Goal: Transaction & Acquisition: Book appointment/travel/reservation

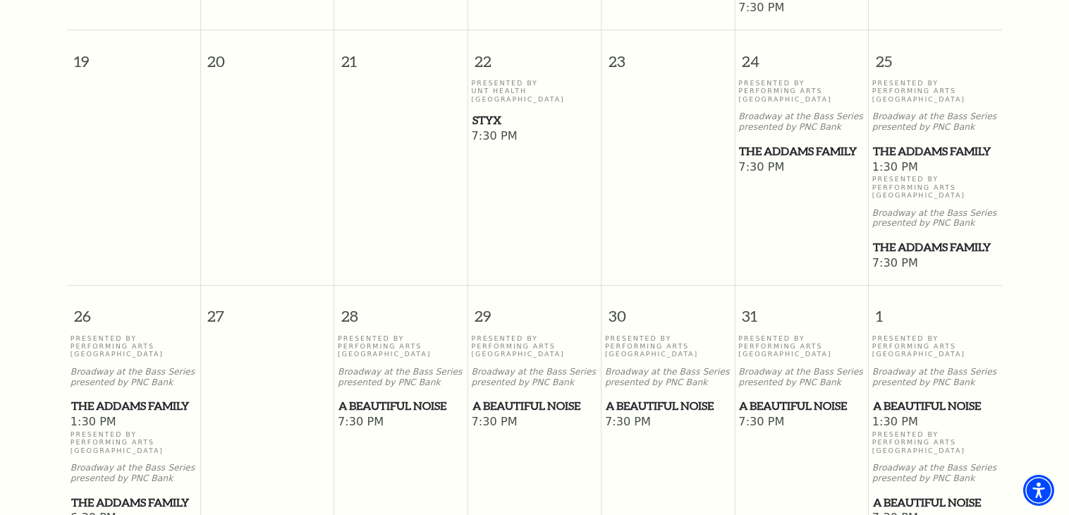
scroll to position [893, 0]
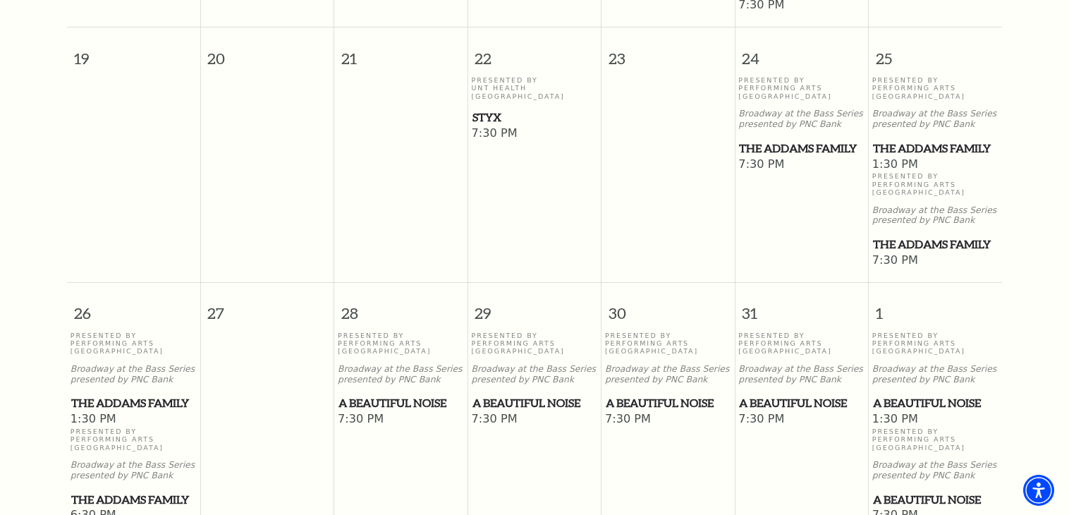
click at [111, 394] on span "The Addams Family" at bounding box center [133, 403] width 125 height 18
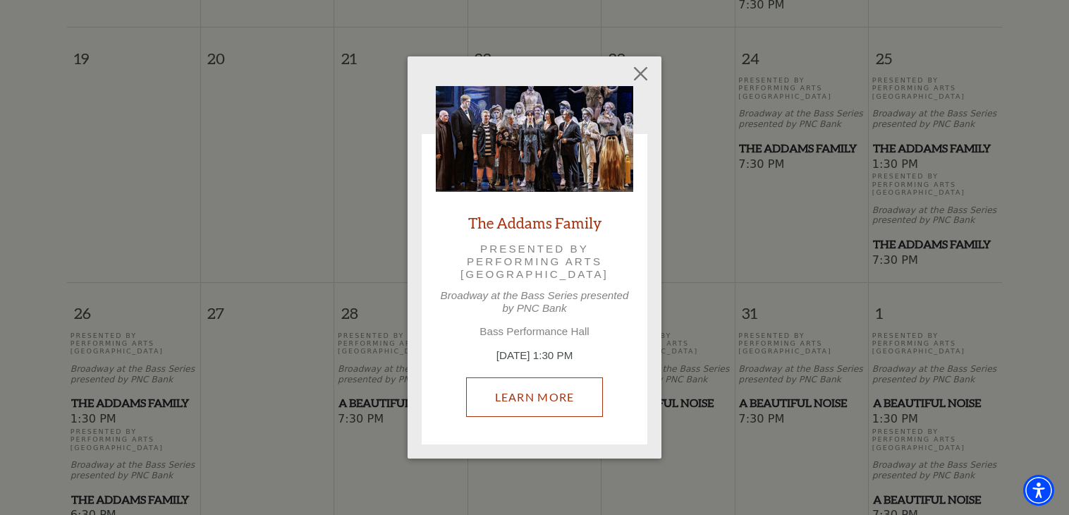
click at [560, 400] on link "Learn More" at bounding box center [534, 396] width 137 height 39
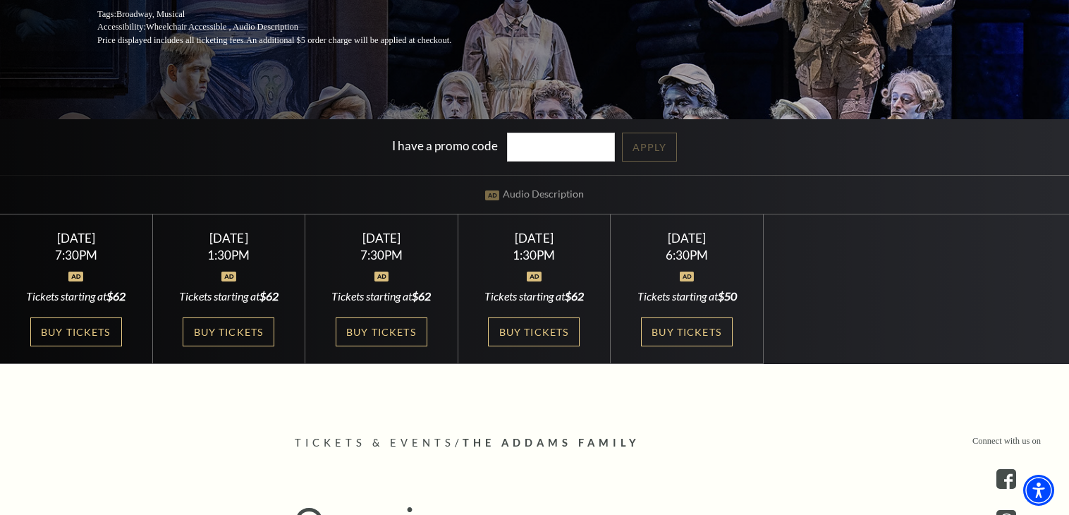
scroll to position [309, 0]
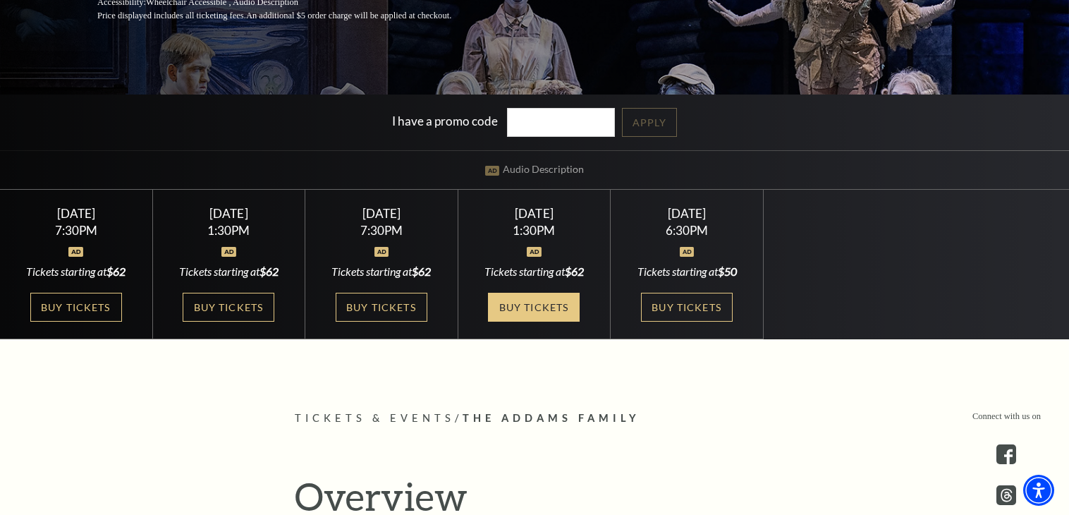
click at [553, 307] on link "Buy Tickets" at bounding box center [534, 307] width 92 height 29
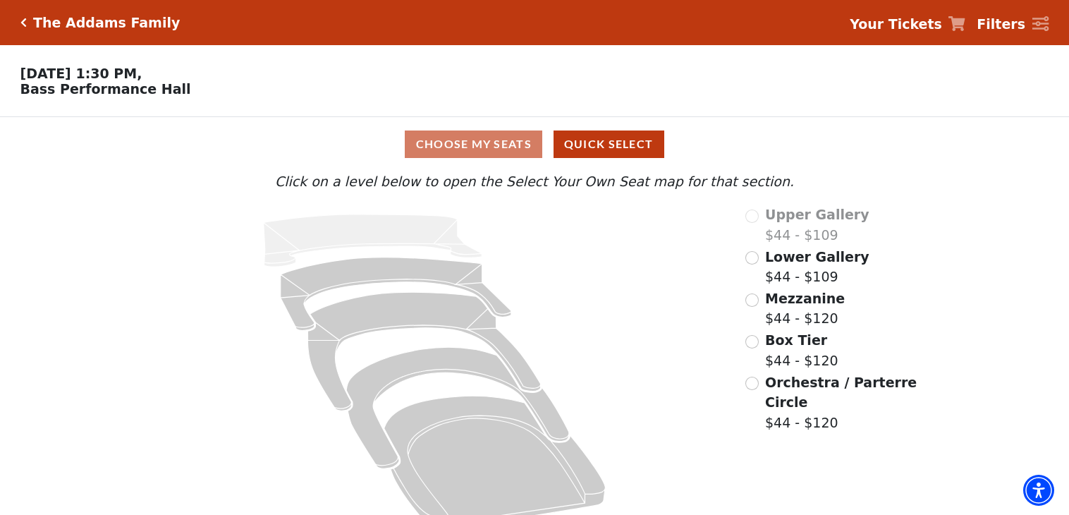
scroll to position [30, 0]
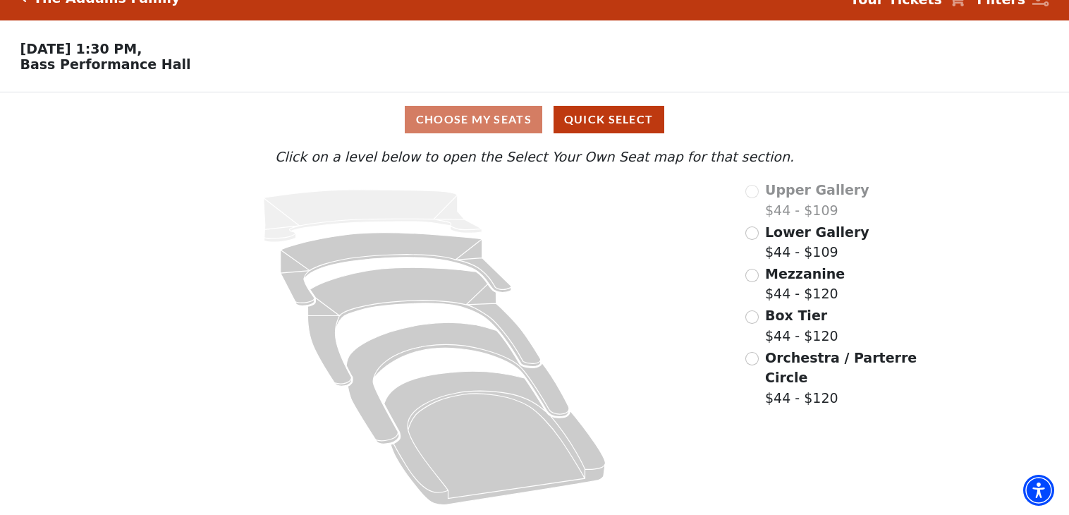
click at [745, 360] on div "Orchestra / Parterre Circle $44 - $120" at bounding box center [832, 378] width 174 height 61
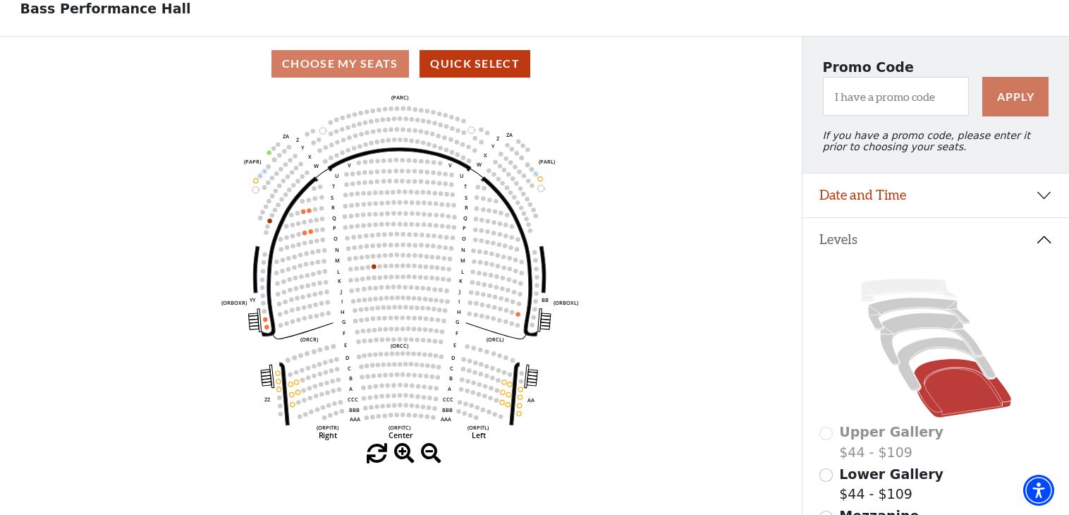
scroll to position [0, 0]
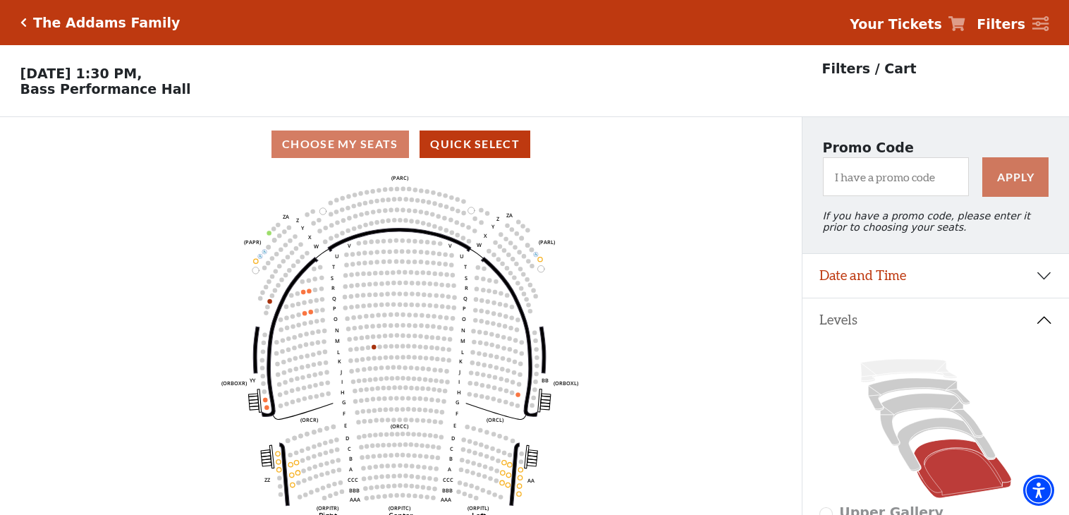
click at [21, 25] on icon "Click here to go back to filters" at bounding box center [23, 23] width 6 height 10
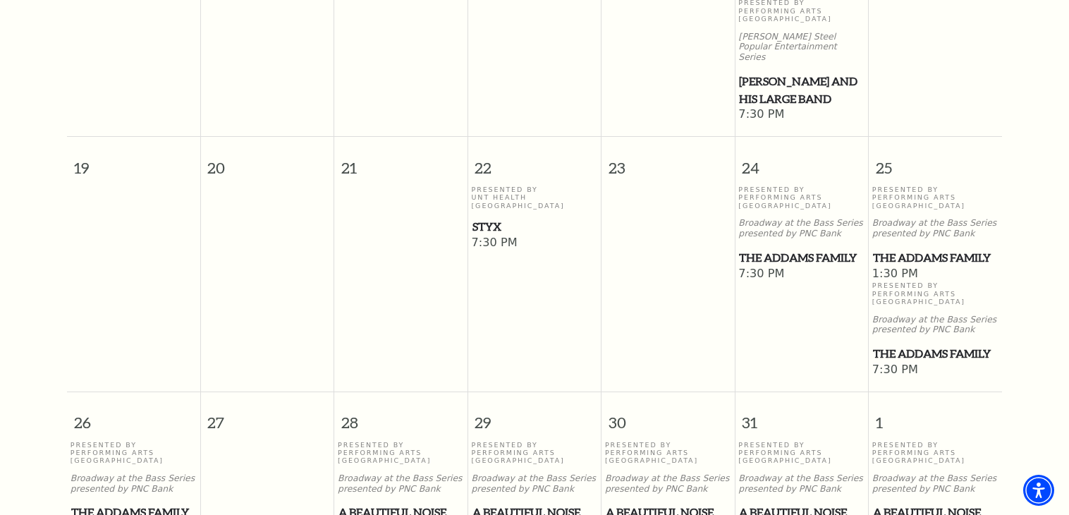
scroll to position [789, 0]
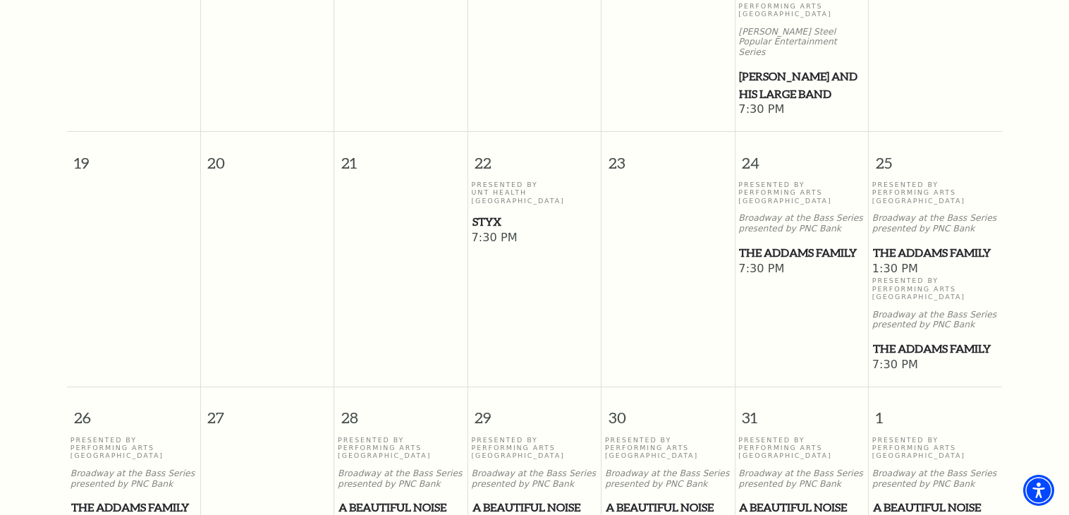
click at [128, 498] on span "The Addams Family" at bounding box center [133, 507] width 125 height 18
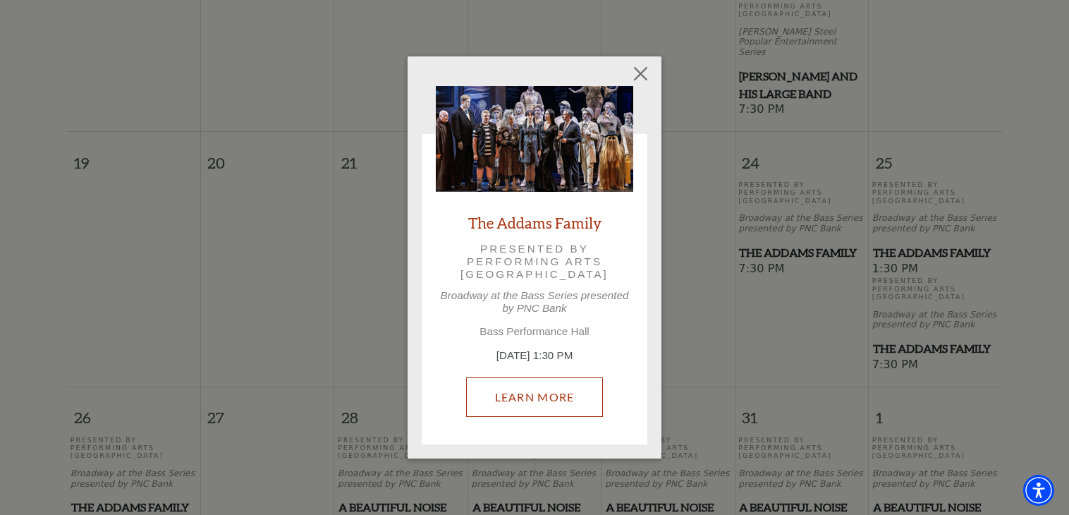
click at [536, 395] on link "Learn More" at bounding box center [534, 396] width 137 height 39
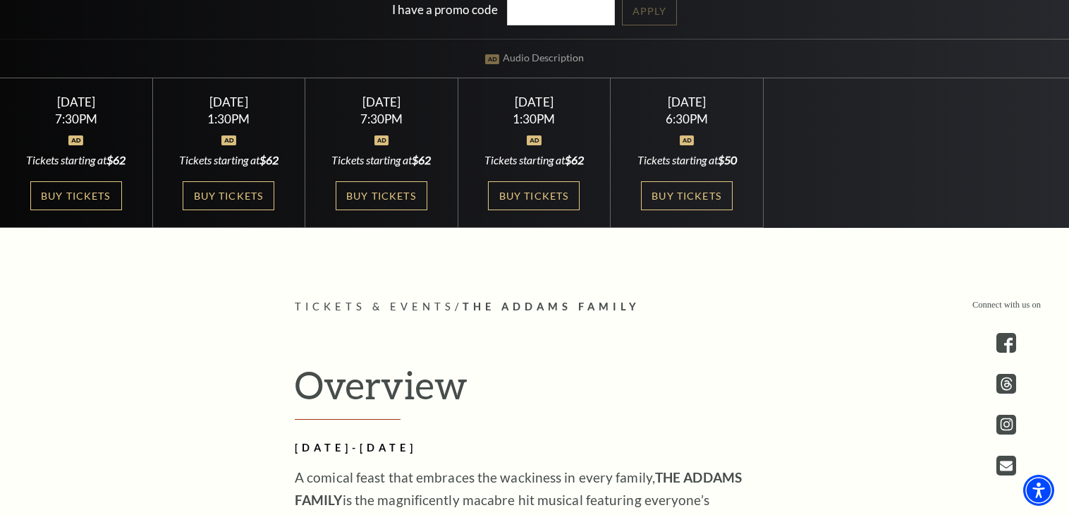
scroll to position [416, 0]
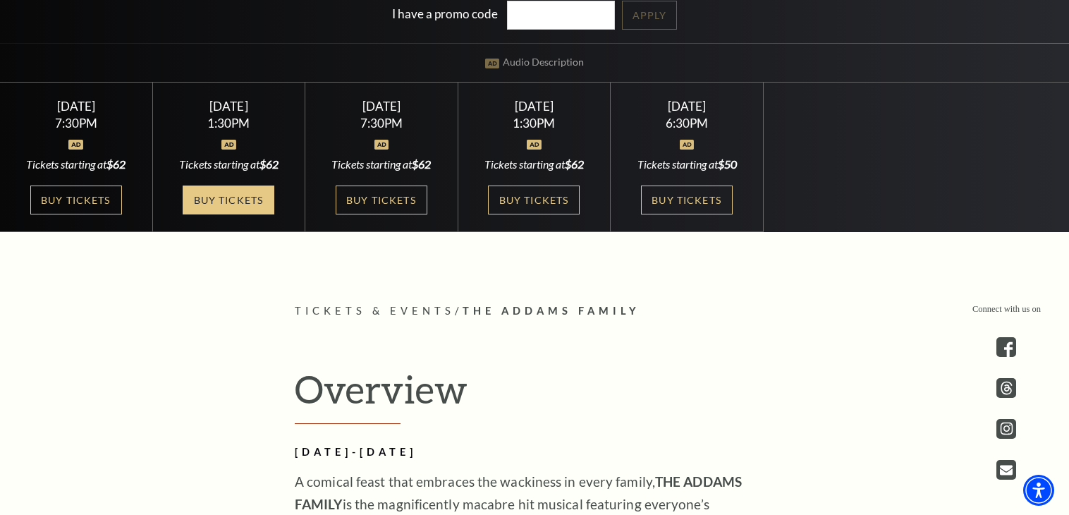
click at [211, 204] on link "Buy Tickets" at bounding box center [229, 199] width 92 height 29
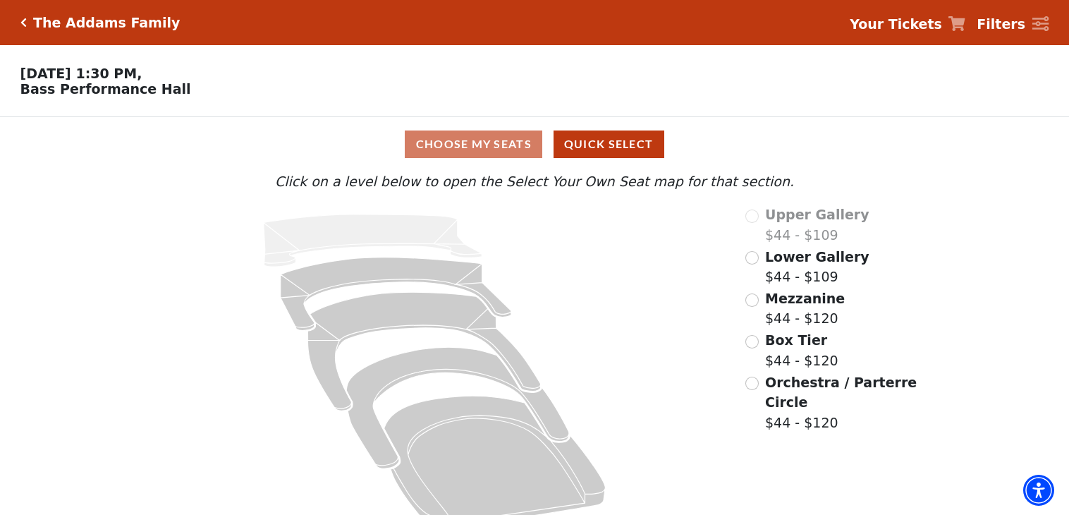
click at [744, 392] on div "Upper Gallery $44 - $109 Lower Gallery $44 - $109 Mezzanine $44 - $120 Box Tier…" at bounding box center [832, 371] width 194 height 335
click at [750, 390] on input "Orchestra / Parterre Circle$44 - $120\a" at bounding box center [751, 382] width 13 height 13
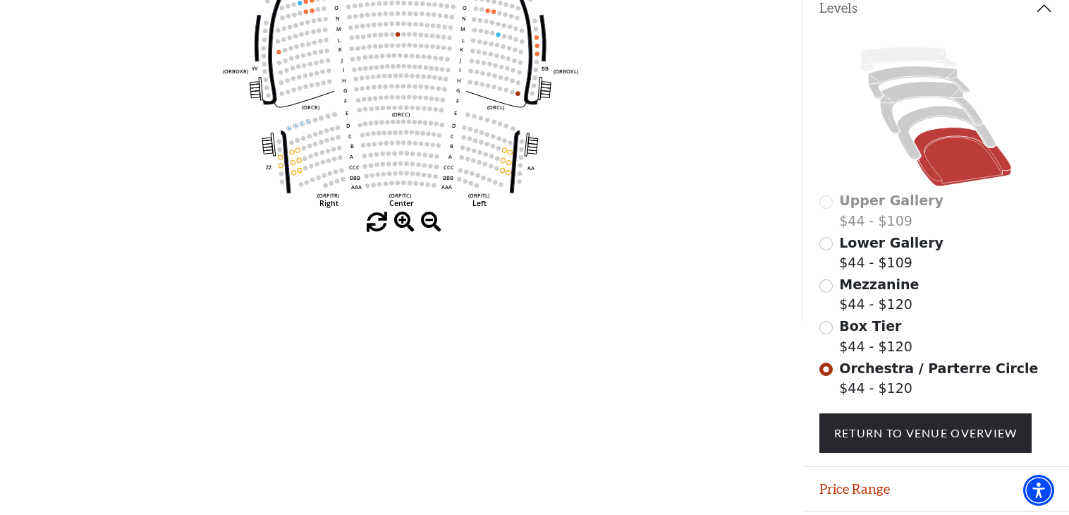
scroll to position [362, 0]
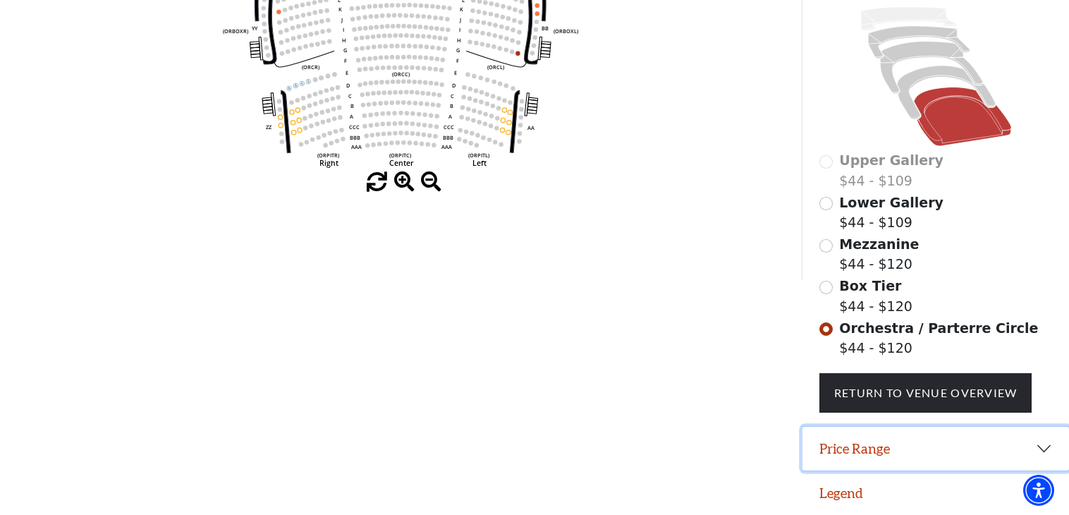
click at [1038, 453] on button "Price Range" at bounding box center [935, 448] width 266 height 44
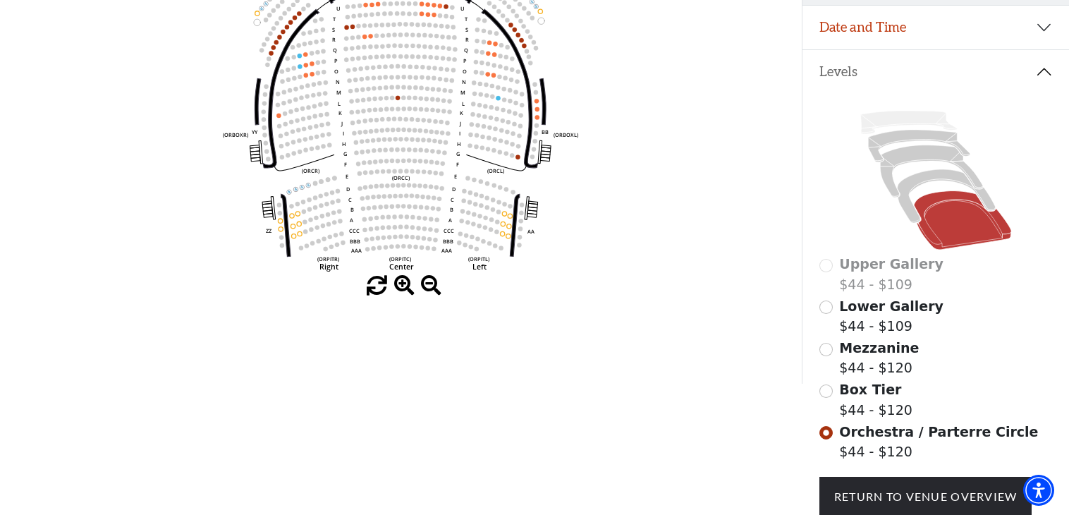
scroll to position [247, 0]
drag, startPoint x: 656, startPoint y: 202, endPoint x: 640, endPoint y: 198, distance: 16.8
